Goal: Information Seeking & Learning: Find contact information

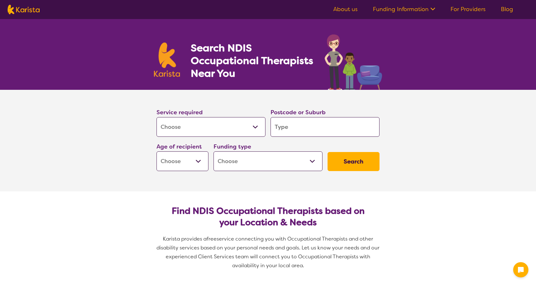
select select "[MEDICAL_DATA]"
click at [282, 125] on input "search" at bounding box center [325, 127] width 109 height 20
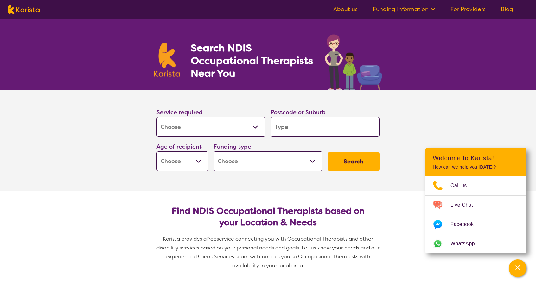
type input "3"
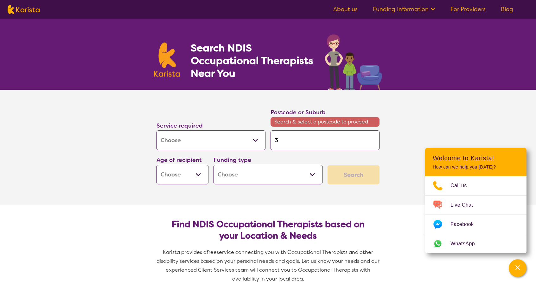
type input "38"
type input "380"
type input "3809"
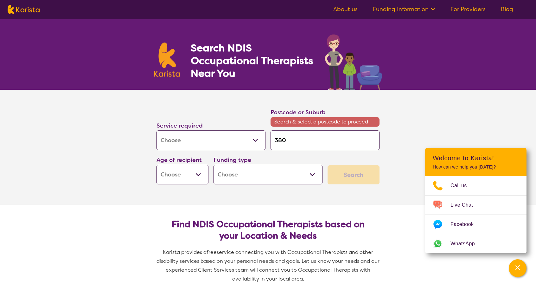
type input "3809"
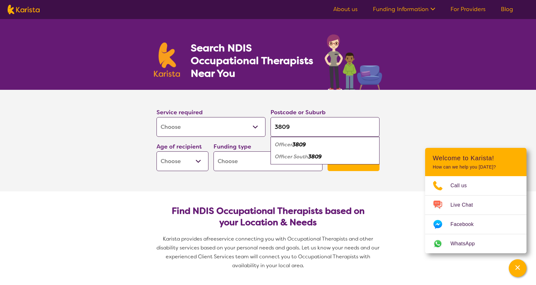
type input "3809"
click at [128, 165] on section "Service required Allied Health Assistant Assessment ([MEDICAL_DATA] or [MEDICAL…" at bounding box center [268, 140] width 536 height 101
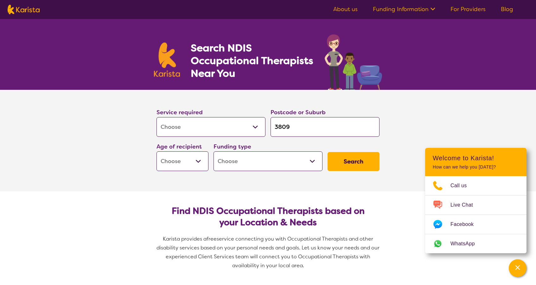
click at [183, 162] on select "Early Childhood - 0 to 9 Child - 10 to 11 Adolescent - 12 to 17 Adult - 18 to 6…" at bounding box center [183, 161] width 52 height 20
select select "AD"
click at [157, 151] on select "Early Childhood - 0 to 9 Child - 10 to 11 Adolescent - 12 to 17 Adult - 18 to 6…" at bounding box center [183, 161] width 52 height 20
select select "AD"
click at [234, 156] on select "Home Care Package (HCP) National Disability Insurance Scheme (NDIS) I don't know" at bounding box center [268, 161] width 109 height 20
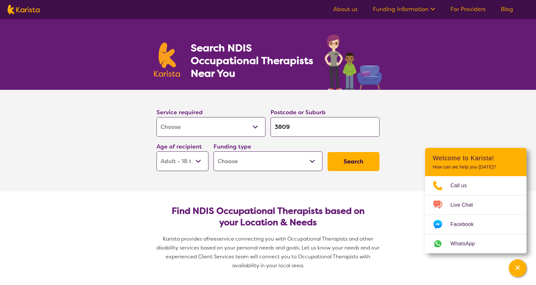
select select "NDIS"
click at [214, 151] on select "Home Care Package (HCP) National Disability Insurance Scheme (NDIS) I don't know" at bounding box center [268, 161] width 109 height 20
select select "NDIS"
click at [347, 160] on button "Search" at bounding box center [354, 161] width 52 height 19
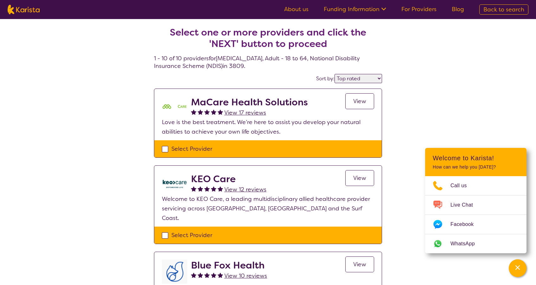
click at [375, 80] on select "Highly reviewed Top rated" at bounding box center [359, 78] width 48 height 9
click at [336, 74] on select "Highly reviewed Top rated" at bounding box center [359, 78] width 48 height 9
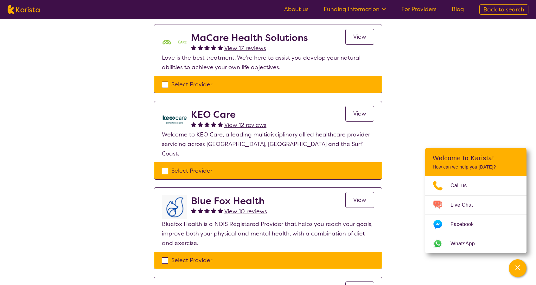
scroll to position [32, 0]
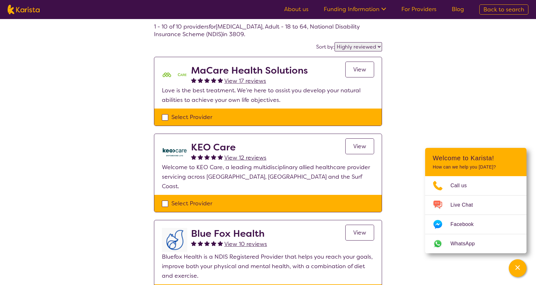
click at [364, 47] on select "Highly reviewed Top rated" at bounding box center [359, 46] width 48 height 9
select select "by_score"
click at [336, 42] on select "Highly reviewed Top rated" at bounding box center [359, 46] width 48 height 9
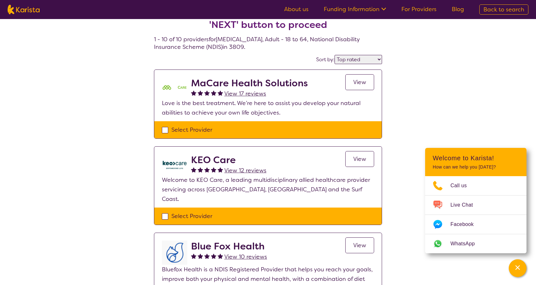
scroll to position [32, 0]
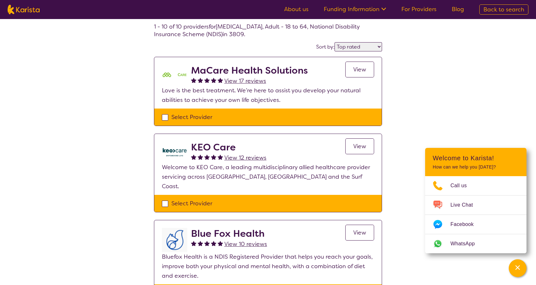
click at [359, 147] on span "View" at bounding box center [359, 146] width 13 height 8
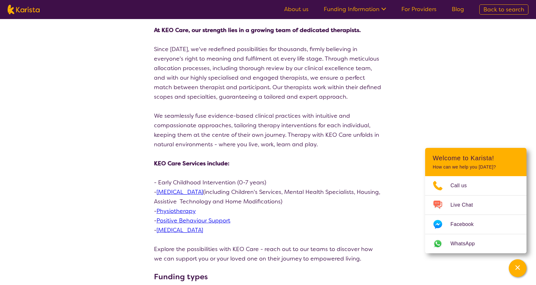
scroll to position [95, 0]
select select "by_score"
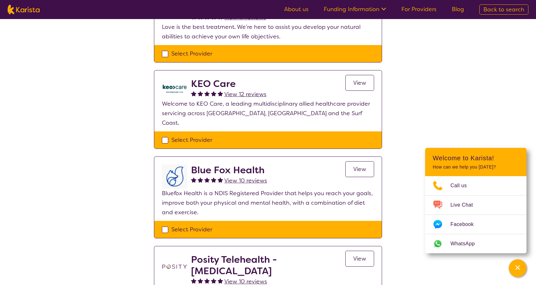
scroll to position [32, 0]
